Goal: Obtain resource: Download file/media

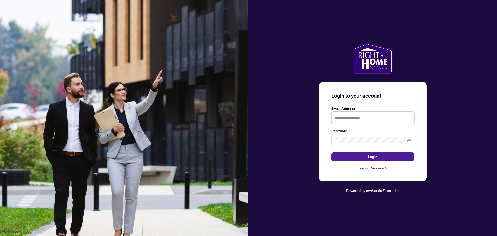
click at [339, 118] on input "text" at bounding box center [373, 118] width 83 height 12
type input "**********"
click at [361, 144] on span at bounding box center [373, 140] width 83 height 12
click at [354, 158] on button "Login" at bounding box center [373, 156] width 83 height 9
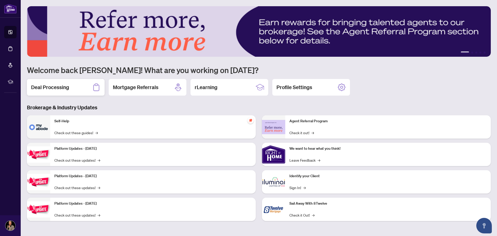
click at [46, 89] on h2 "Deal Processing" at bounding box center [50, 87] width 38 height 7
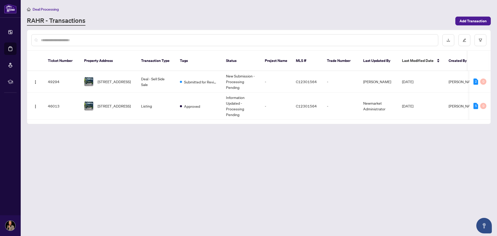
click at [485, 115] on div "Ticket Number Property Address Transaction Type Tags Status Project Name MLS # …" at bounding box center [259, 87] width 464 height 73
click at [475, 78] on div "2" at bounding box center [476, 81] width 5 height 6
click at [118, 79] on span "315-29 Singer Crt, Toronto, Ontario M2K 0B3, Canada" at bounding box center [114, 82] width 33 height 6
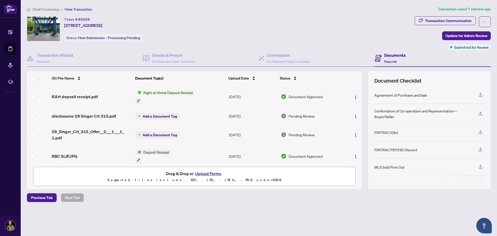
click at [172, 95] on span "Right at Home Deposit Receipt" at bounding box center [168, 93] width 54 height 6
click at [173, 118] on span "Right at Home Deposit Receipt" at bounding box center [168, 118] width 54 height 6
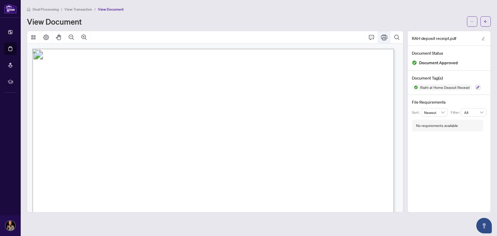
click at [381, 38] on icon "Print" at bounding box center [384, 37] width 6 height 6
drag, startPoint x: 180, startPoint y: 55, endPoint x: 282, endPoint y: 133, distance: 128.9
click at [32, 36] on icon "Thumbnails" at bounding box center [33, 37] width 4 height 4
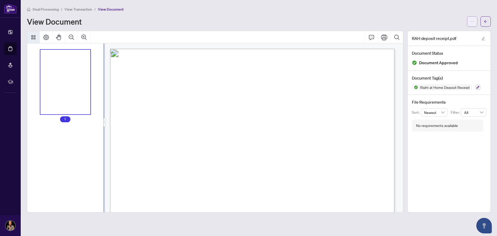
click at [474, 21] on button "button" at bounding box center [472, 21] width 10 height 10
click at [446, 34] on span "Download" at bounding box center [453, 33] width 39 height 6
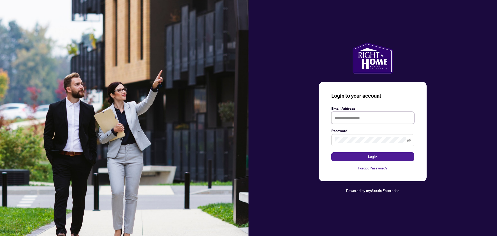
click at [364, 117] on input "text" at bounding box center [373, 118] width 83 height 12
type input "*"
